Goal: Information Seeking & Learning: Learn about a topic

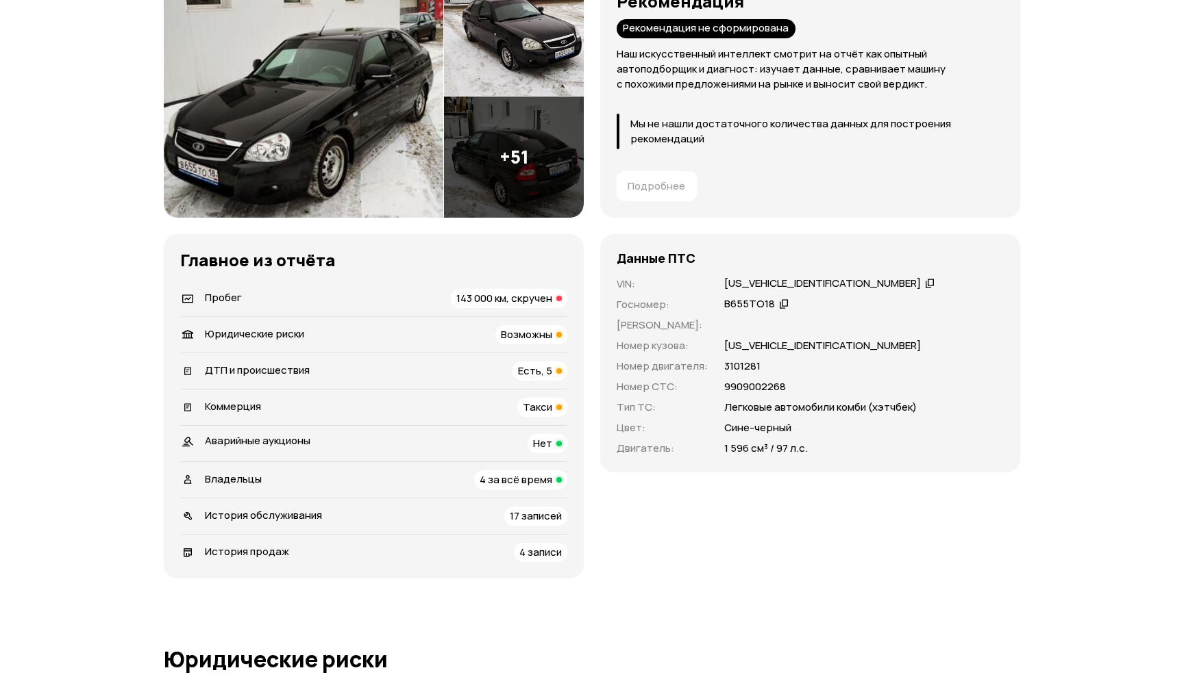
scroll to position [310, 0]
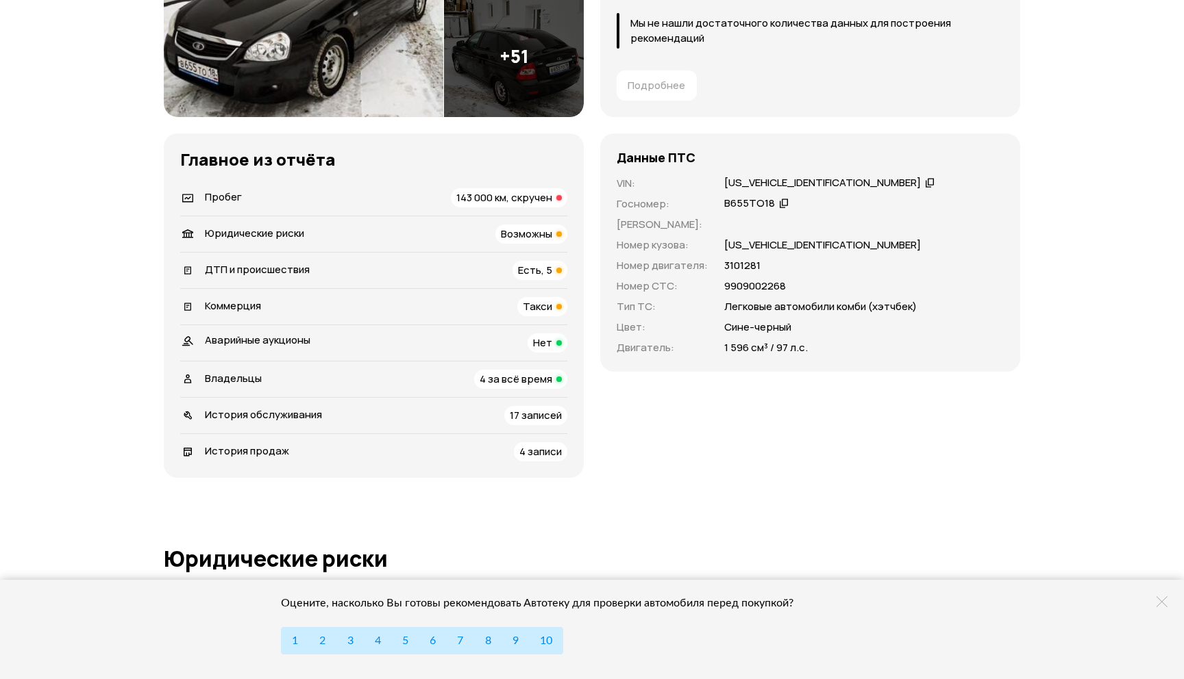
click at [526, 377] on span "4 за всё время" at bounding box center [515, 379] width 73 height 14
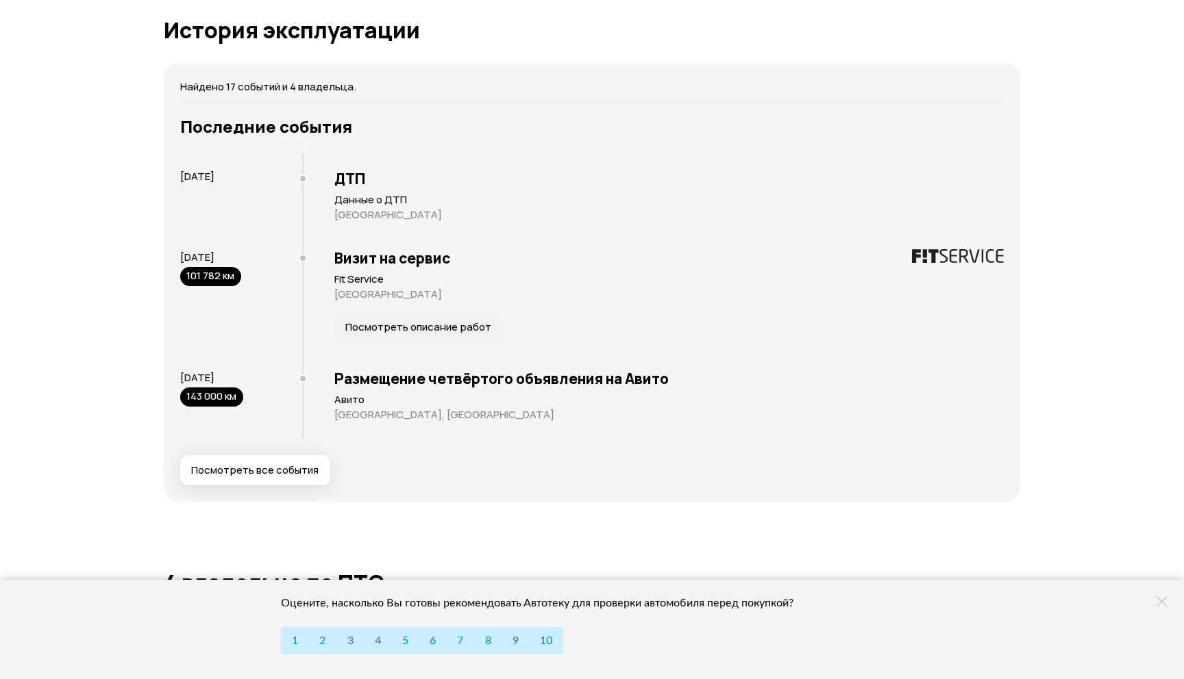
scroll to position [3159, 0]
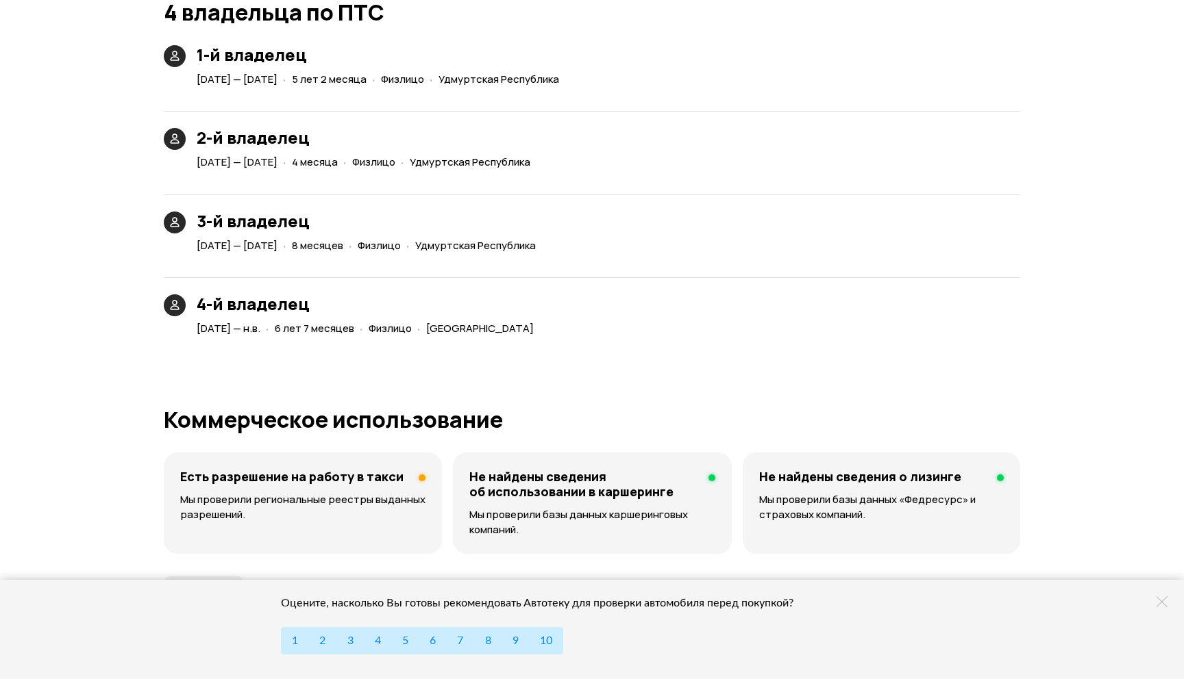
click at [710, 316] on div "4-й владелец [DATE] — н.в. · 6 лет 7 месяцев · Физлицо · [GEOGRAPHIC_DATA]" at bounding box center [592, 300] width 856 height 78
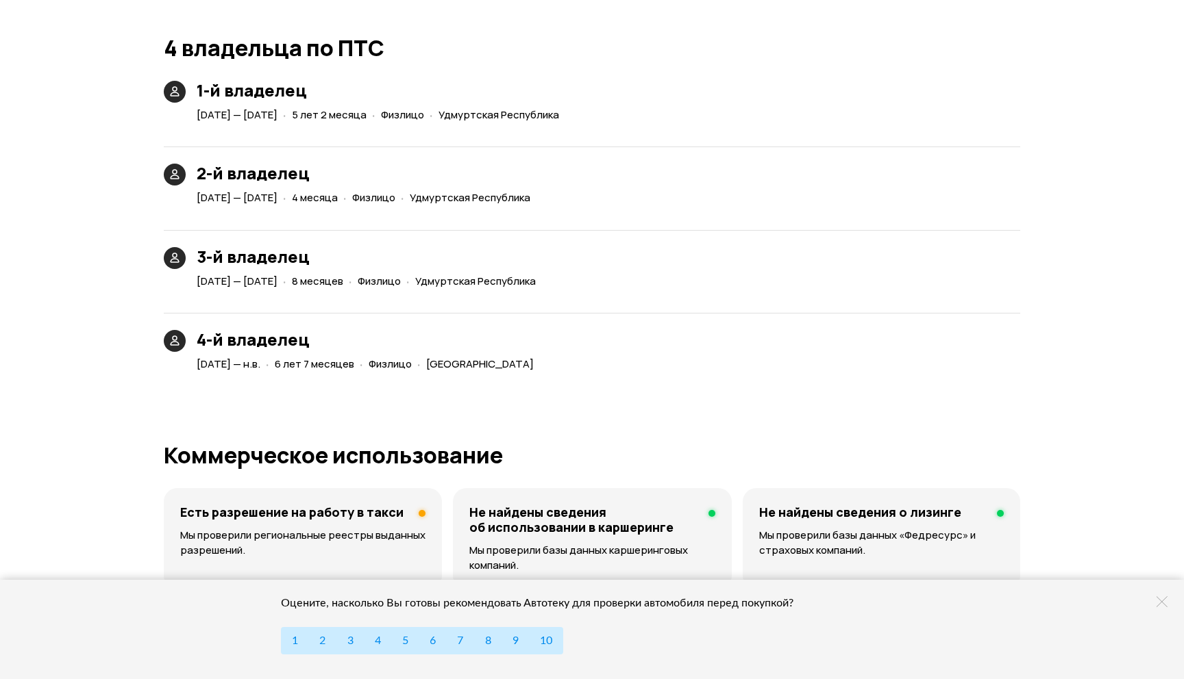
scroll to position [3113, 0]
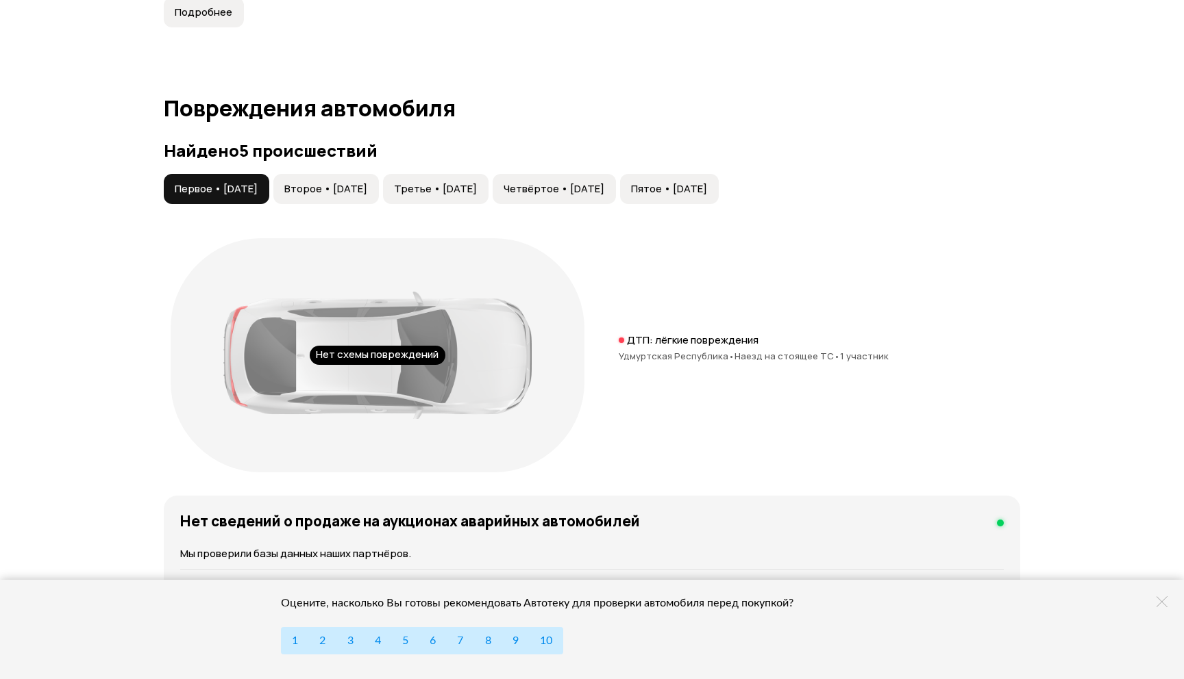
scroll to position [1305, 0]
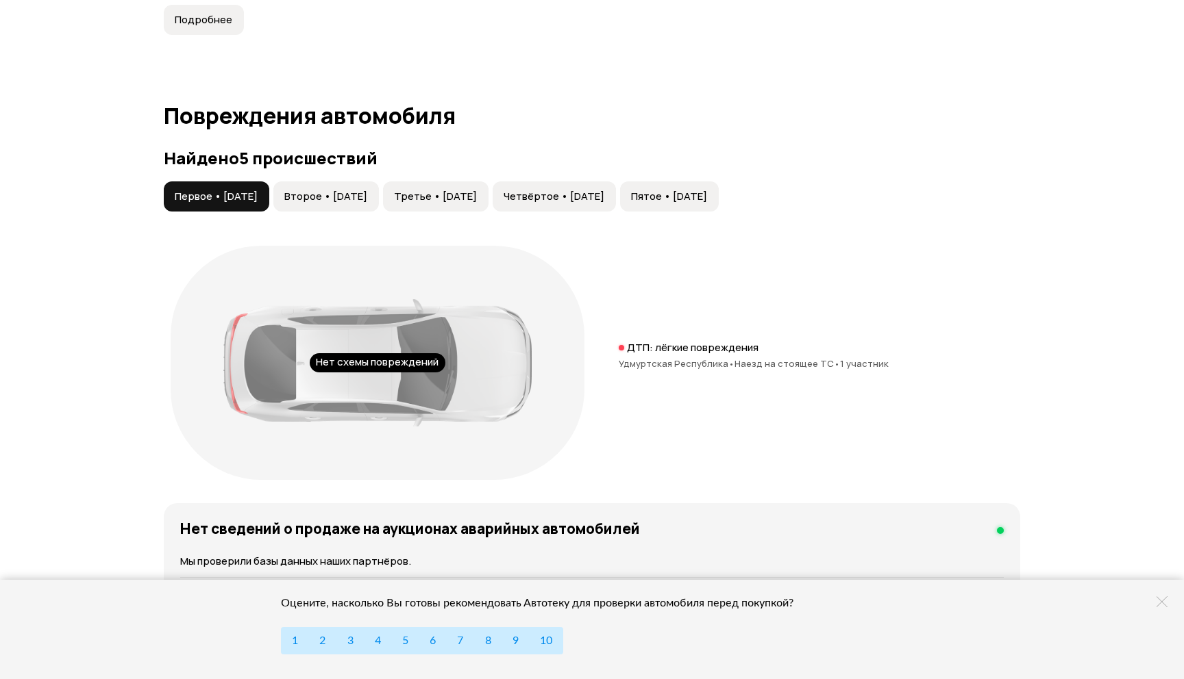
click at [718, 209] on button "Пятое • [DATE]" at bounding box center [669, 196] width 99 height 30
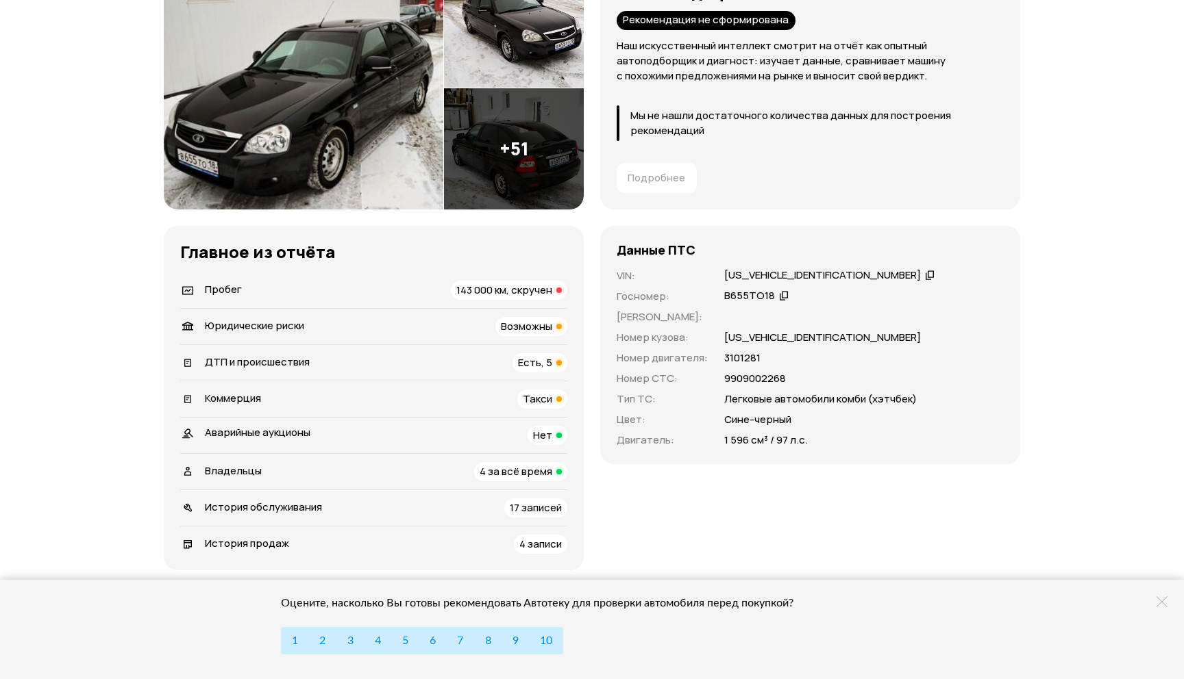
scroll to position [216, 0]
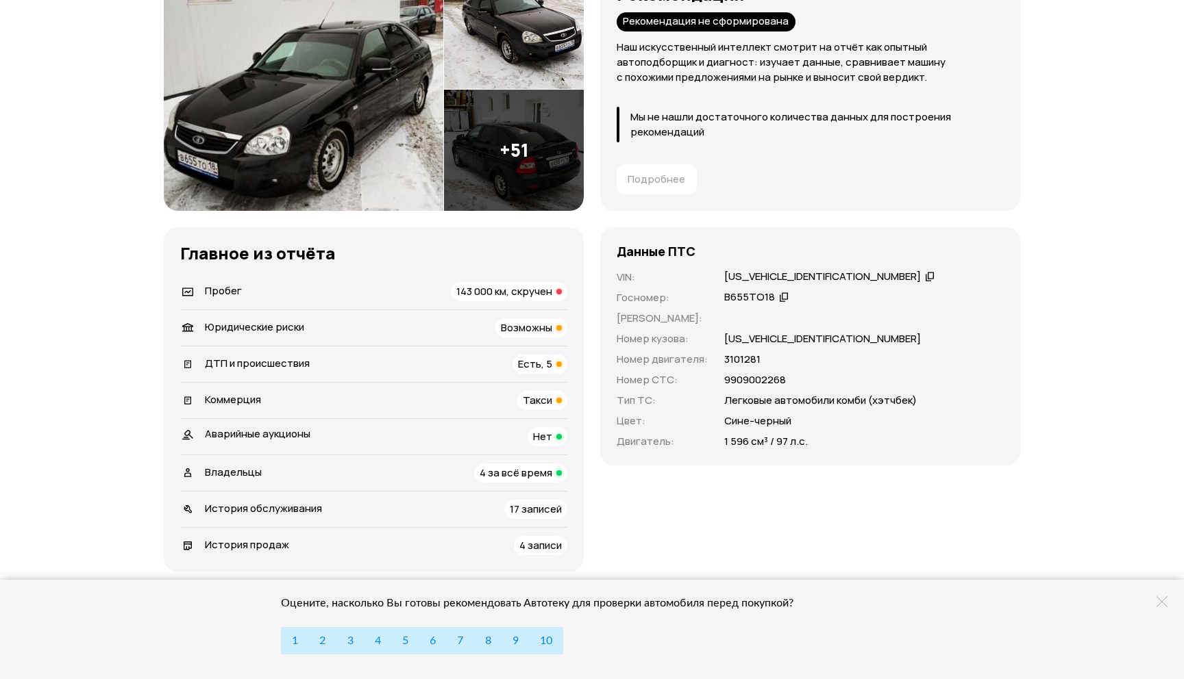
click at [404, 132] on img at bounding box center [303, 89] width 279 height 242
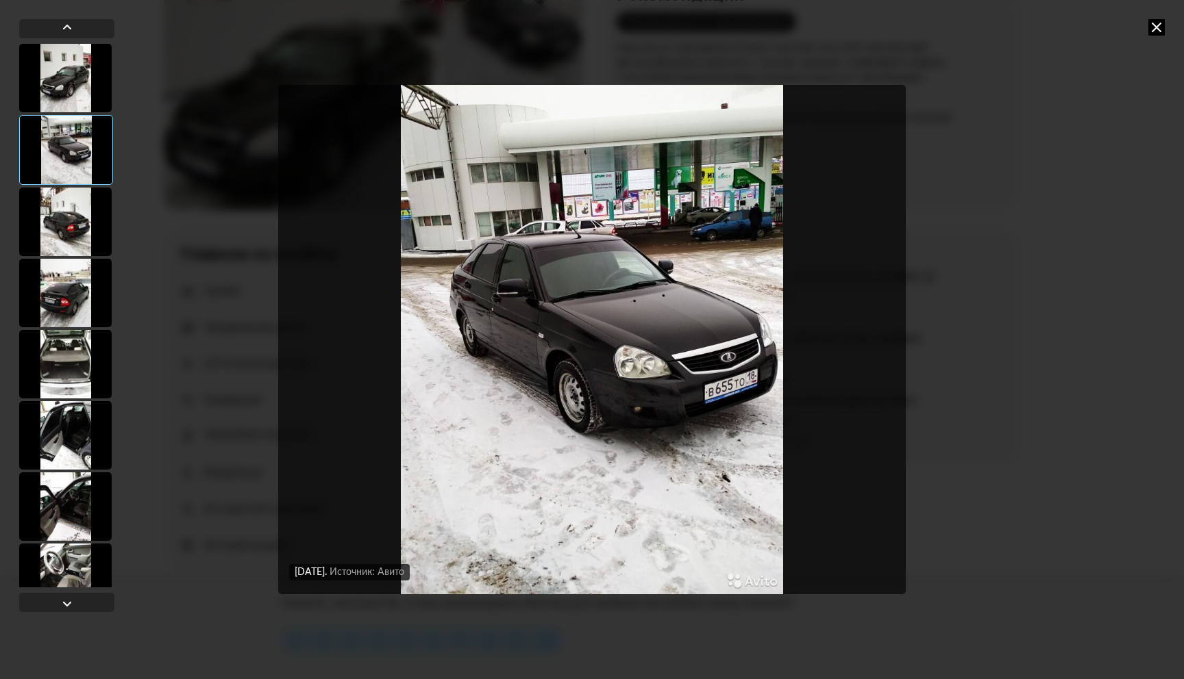
click at [39, 365] on div at bounding box center [65, 364] width 92 height 68
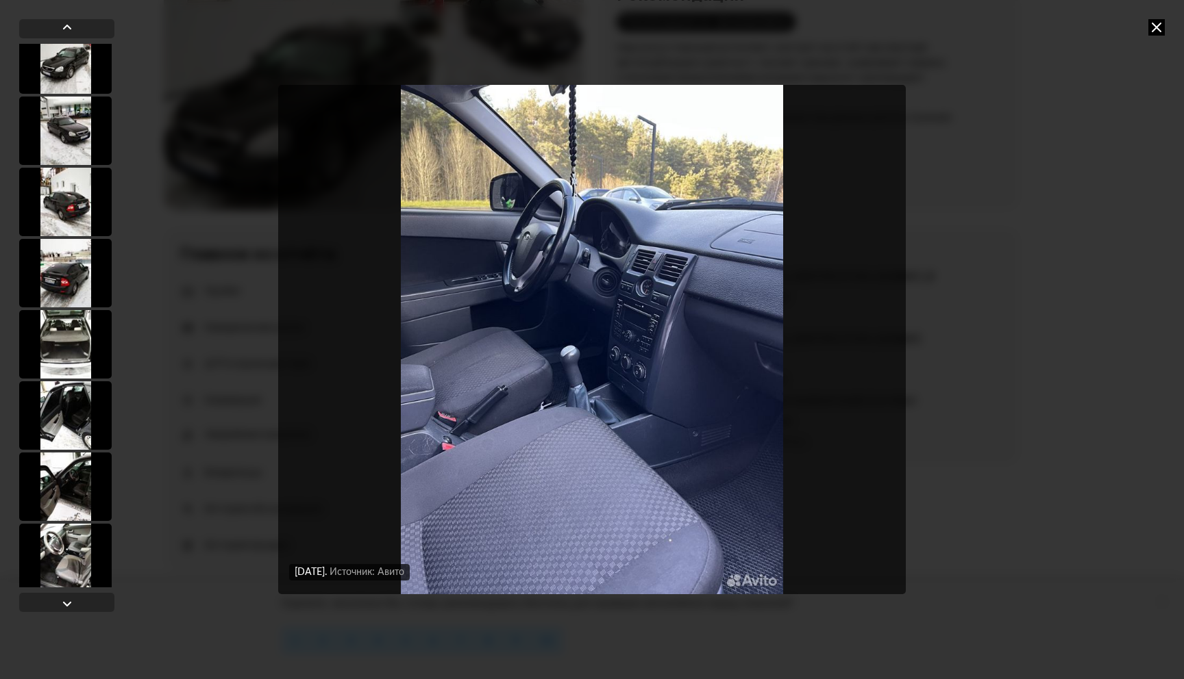
scroll to position [27, 0]
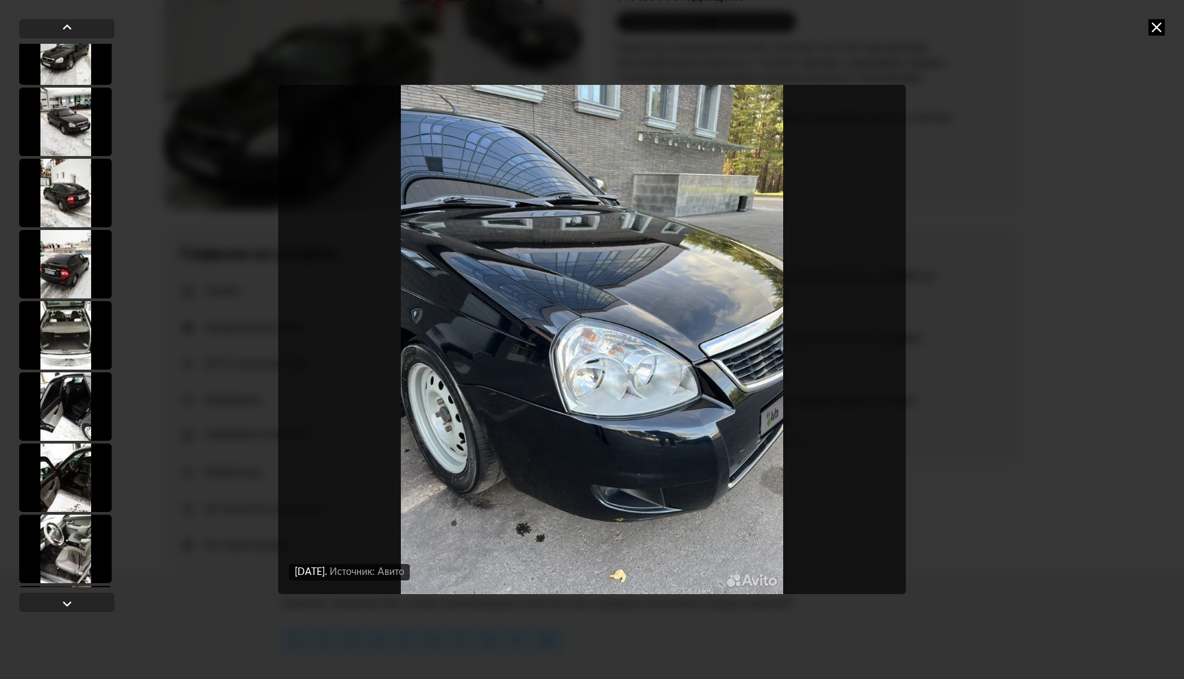
click at [1144, 55] on div "[DATE] Источник: Авито [DATE] Источник: Авито [DATE] Источник: Авито [DATE] Ист…" at bounding box center [592, 339] width 1184 height 679
click at [1152, 37] on div "[DATE] Источник: Авито [DATE] Источник: Авито [DATE] Источник: Авито [DATE] Ист…" at bounding box center [592, 339] width 1184 height 679
click at [1154, 31] on icon at bounding box center [1156, 27] width 16 height 16
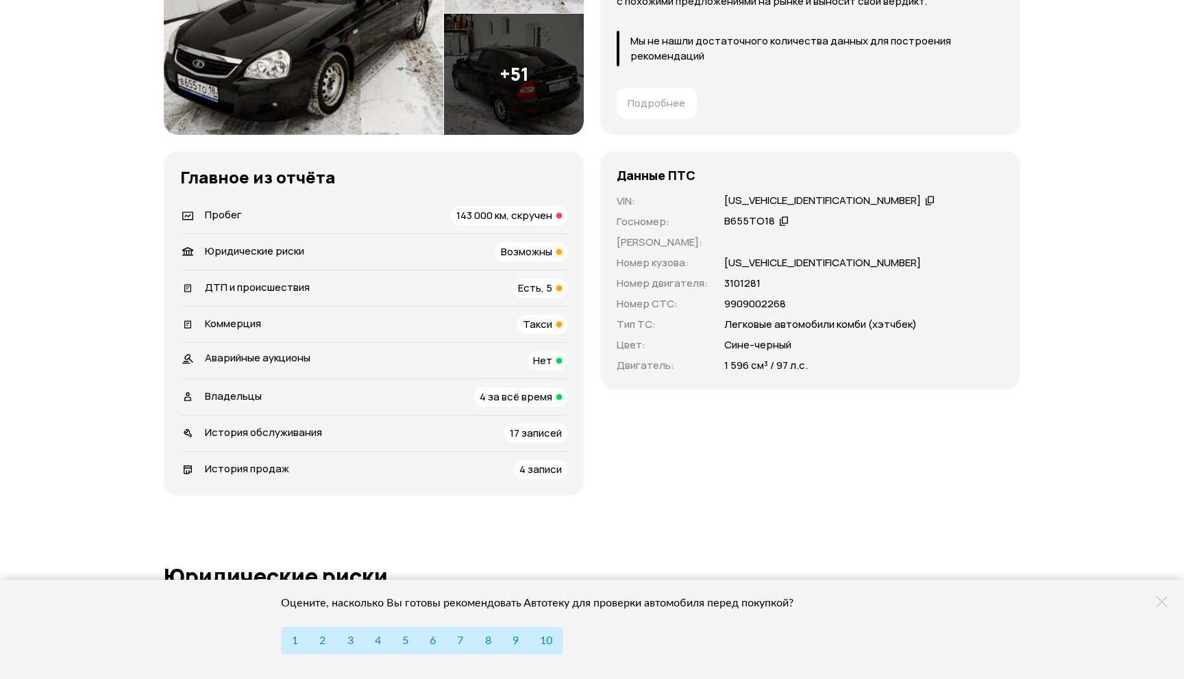
scroll to position [0, 0]
